Goal: Navigation & Orientation: Find specific page/section

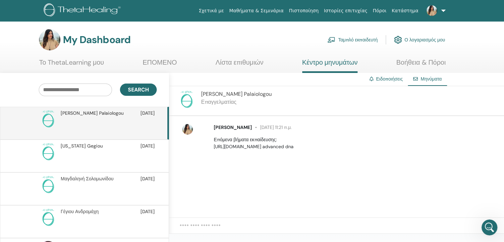
click at [358, 42] on link "Ταμπλό εκπαιδευτή" at bounding box center [352, 39] width 50 height 15
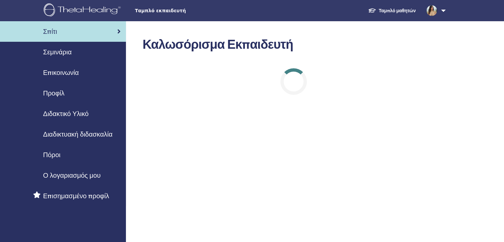
click at [59, 51] on span "Σεμινάρια" at bounding box center [57, 52] width 28 height 10
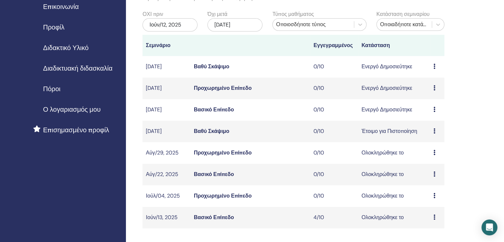
scroll to position [66, 0]
click at [433, 110] on td "Προεπισκόπηση Επεξεργασία παρευρισκόμενοι Ματαίωση" at bounding box center [437, 110] width 14 height 22
click at [434, 109] on icon at bounding box center [434, 108] width 2 height 5
click at [425, 125] on link "Επεξεργασία" at bounding box center [432, 124] width 30 height 7
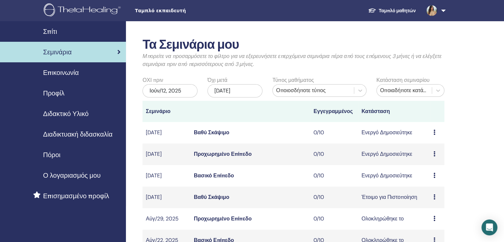
click at [54, 31] on span "Σπίτι" at bounding box center [50, 31] width 14 height 10
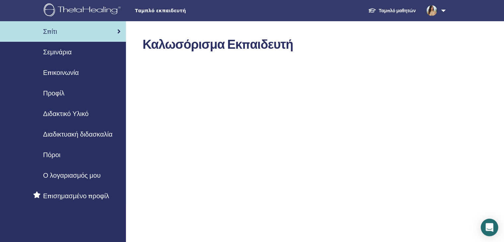
click at [485, 225] on icon "Open Intercom Messenger" at bounding box center [489, 227] width 9 height 9
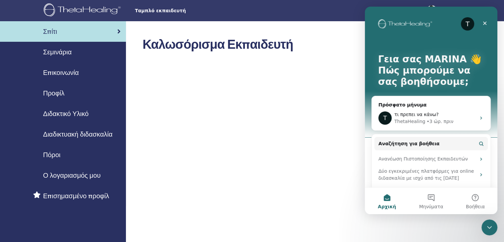
drag, startPoint x: 489, startPoint y: 226, endPoint x: 485, endPoint y: 221, distance: 6.2
click at [489, 226] on icon "Κλείσιμο Intercom Messenger" at bounding box center [489, 227] width 8 height 8
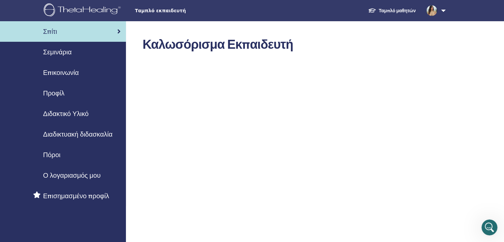
click at [392, 11] on link "Ταμπλό μαθητών" at bounding box center [392, 11] width 58 height 12
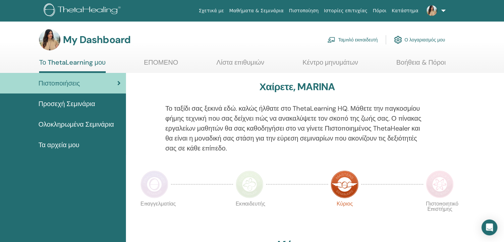
click at [441, 10] on link at bounding box center [434, 10] width 27 height 21
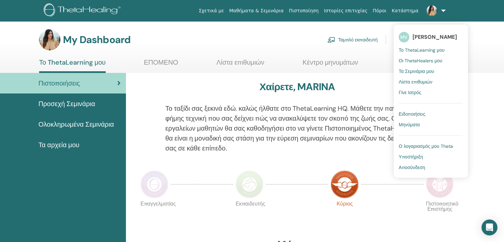
click at [415, 60] on span "Οι ThetaHealers μου" at bounding box center [420, 61] width 44 height 6
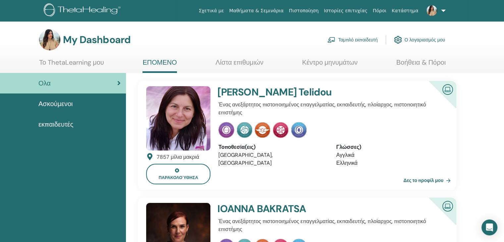
click at [359, 41] on link "Ταμπλό εκπαιδευτή" at bounding box center [352, 39] width 50 height 15
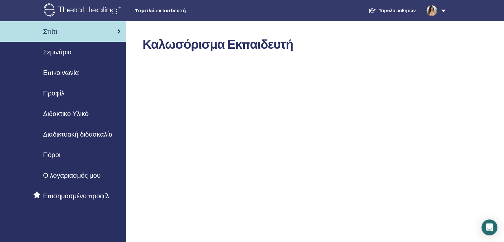
click at [65, 95] on div "Προφίλ" at bounding box center [62, 93] width 115 height 10
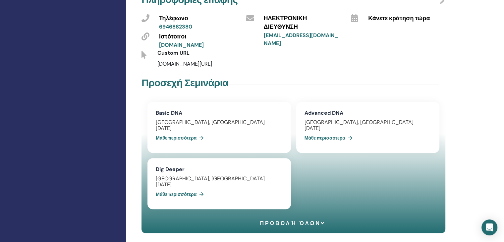
scroll to position [265, 0]
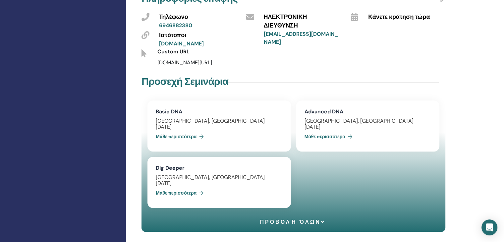
click at [176, 112] on link "Basic DNA" at bounding box center [169, 111] width 26 height 7
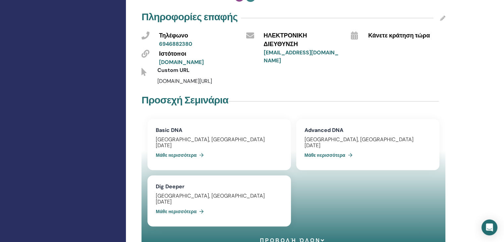
scroll to position [323, 0]
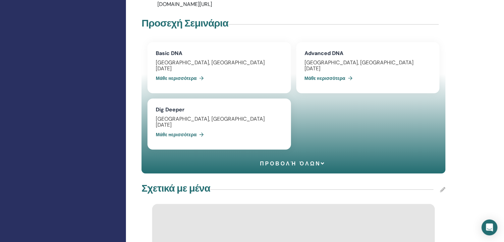
click at [306, 163] on span "Προβολή όλων" at bounding box center [293, 163] width 66 height 6
click at [337, 163] on span "Σεμινάρια κατάρρευσης" at bounding box center [292, 163] width 101 height 6
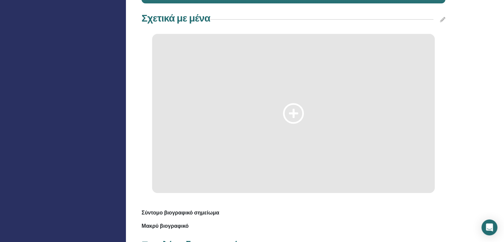
scroll to position [489, 0]
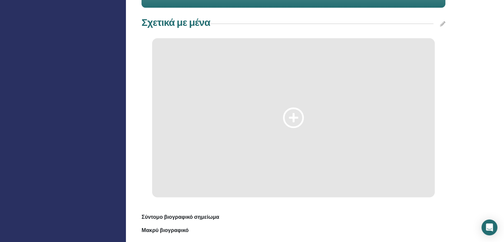
click at [290, 118] on icon at bounding box center [293, 117] width 21 height 20
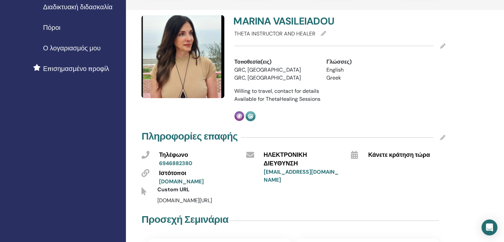
scroll to position [125, 0]
